Goal: Find specific page/section: Find specific page/section

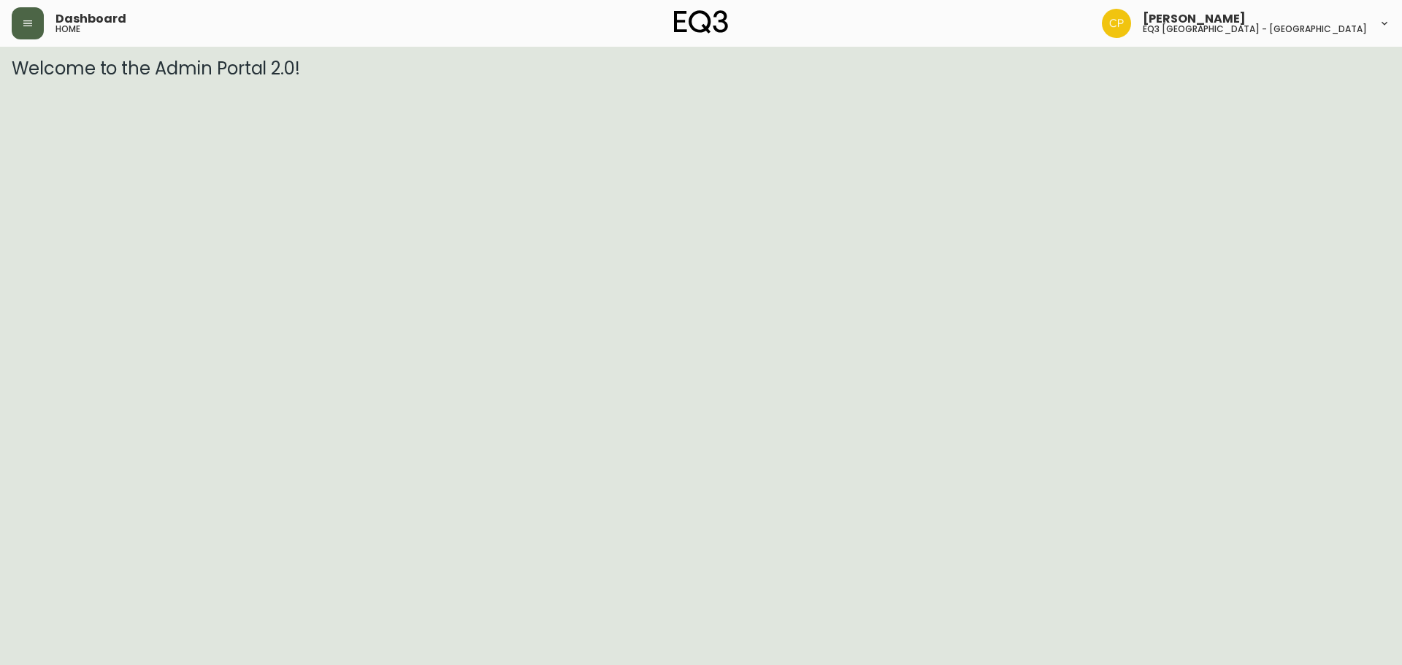
click at [28, 17] on button "button" at bounding box center [28, 23] width 32 height 32
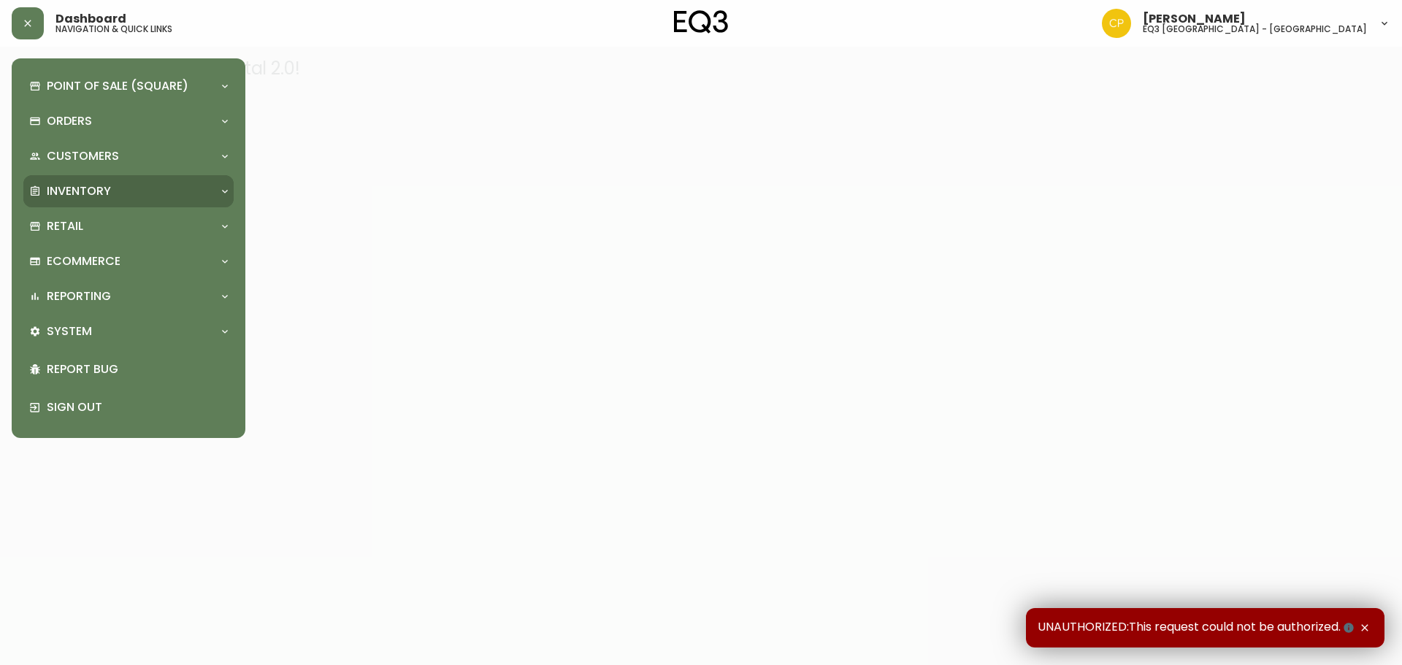
click at [131, 186] on div "Inventory" at bounding box center [121, 191] width 184 height 16
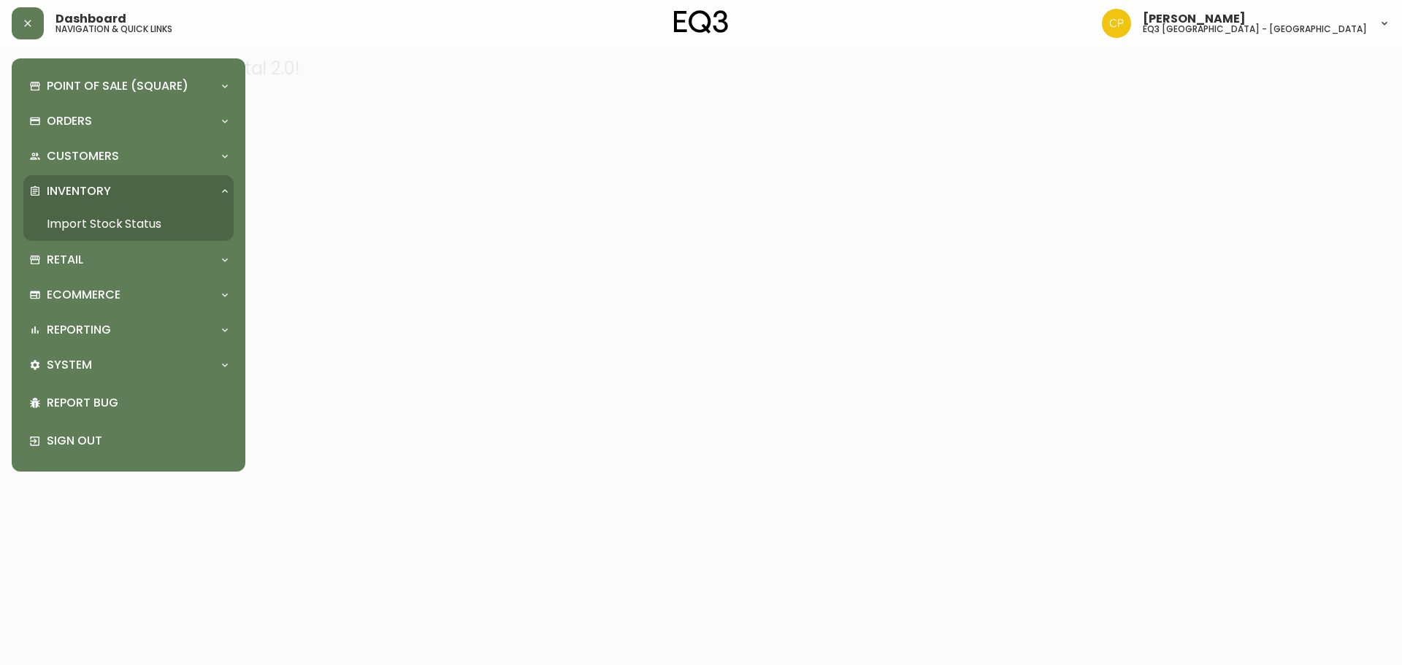
click at [139, 229] on link "Import Stock Status" at bounding box center [128, 224] width 210 height 34
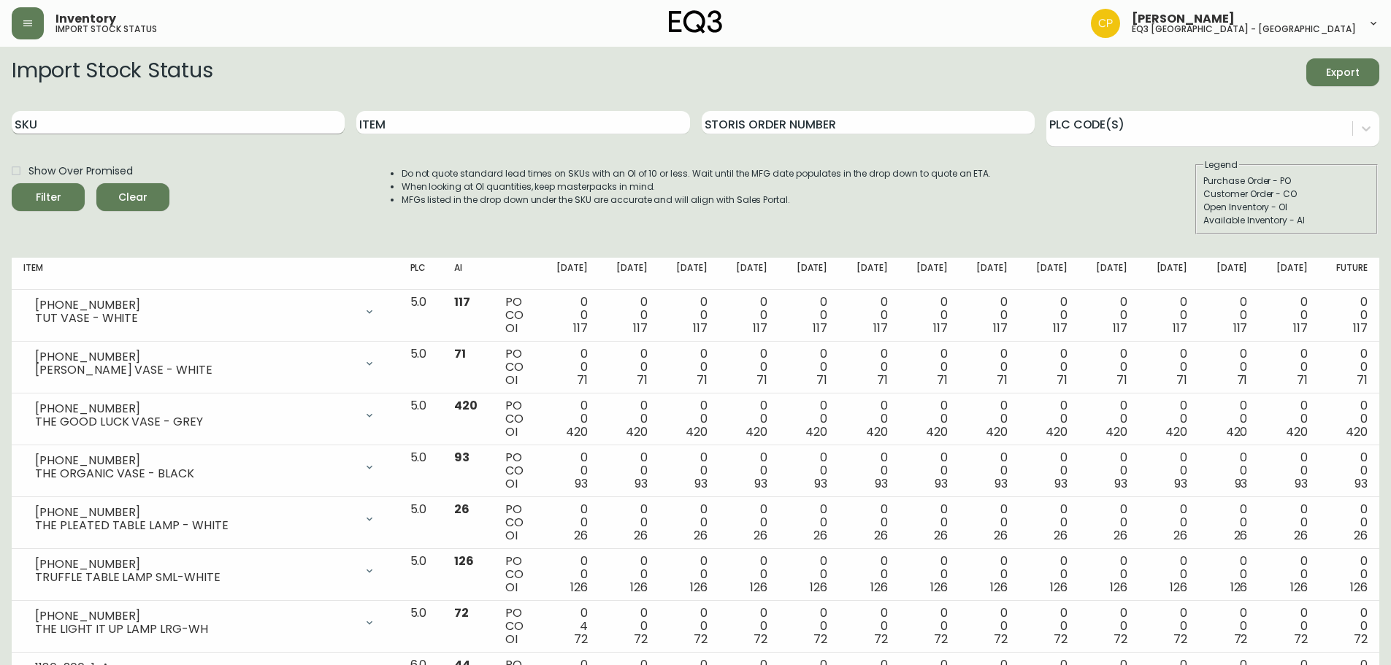
click at [238, 123] on input "SKU" at bounding box center [178, 122] width 333 height 23
paste input "[PHONE_NUMBER]"
type input "[PHONE_NUMBER]"
click at [12, 183] on button "Filter" at bounding box center [48, 197] width 73 height 28
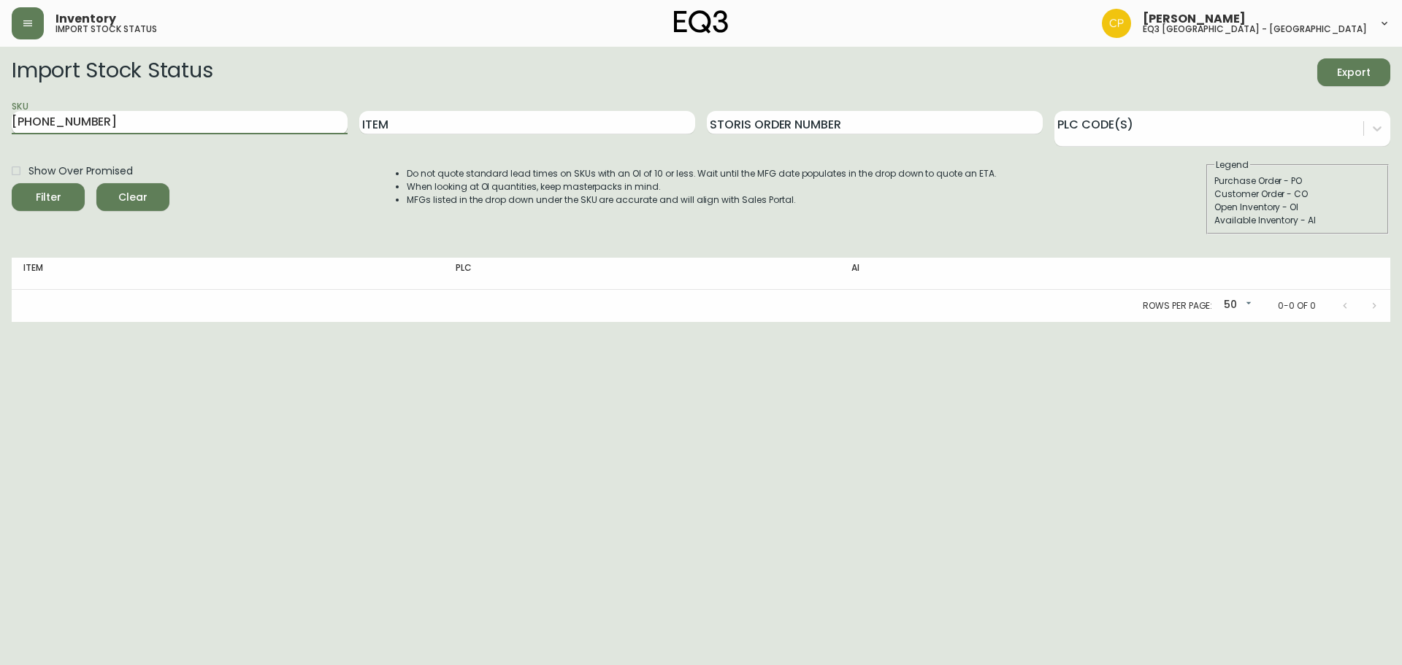
click at [236, 127] on input "[PHONE_NUMBER]" at bounding box center [180, 122] width 336 height 23
drag, startPoint x: 161, startPoint y: 127, endPoint x: 0, endPoint y: 137, distance: 161.0
click at [0, 137] on main "Import Stock Status Export SKU [PHONE_NUMBER] Item Storis Order Number PLC Code…" at bounding box center [701, 184] width 1402 height 275
click at [422, 126] on input "Item" at bounding box center [527, 122] width 336 height 23
type input "downclouth"
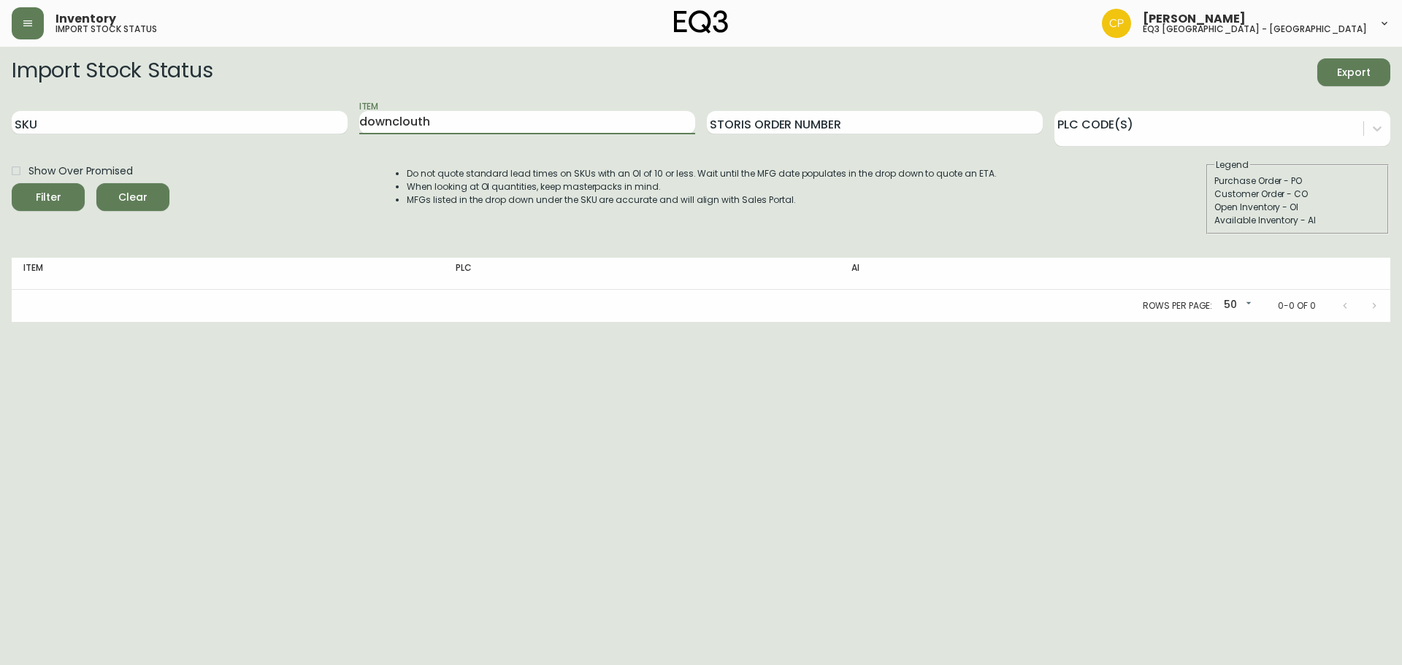
click at [12, 183] on button "Filter" at bounding box center [48, 197] width 73 height 28
